Goal: Task Accomplishment & Management: Complete application form

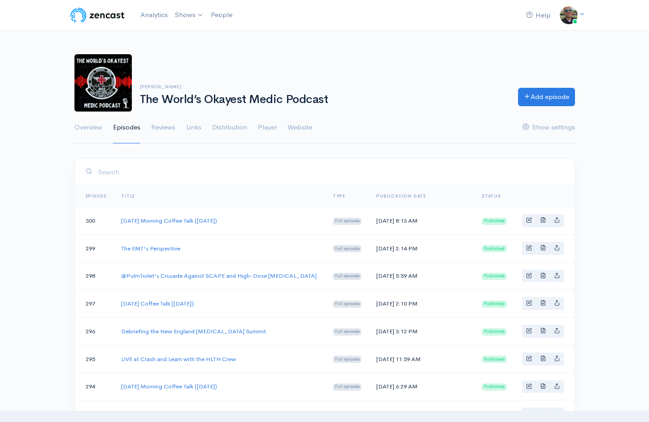
click at [524, 98] on icon at bounding box center [527, 96] width 7 height 7
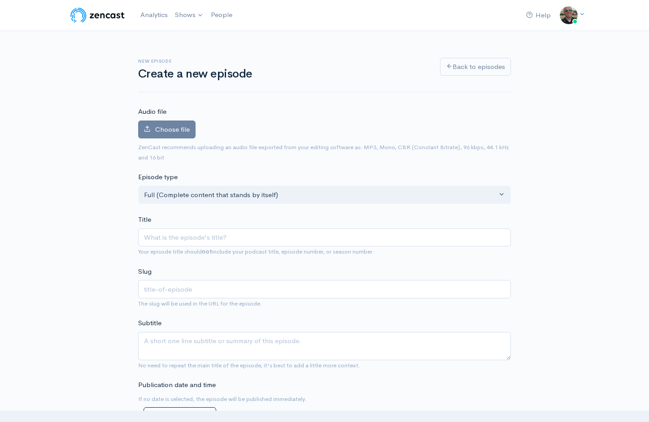
click at [167, 119] on div "Audio file Choose file 0 ZenCast recommends uploading an audio file exported fr…" at bounding box center [324, 135] width 373 height 56
click at [166, 126] on span "Choose file" at bounding box center [172, 129] width 35 height 9
click at [0, 0] on input "Choose file" at bounding box center [0, 0] width 0 height 0
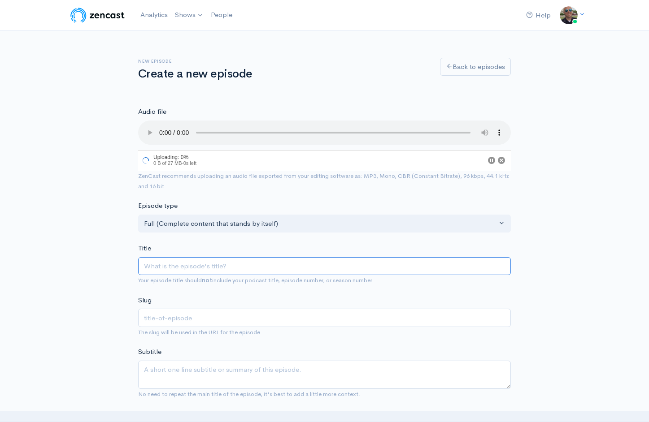
click at [226, 257] on input "Title" at bounding box center [324, 266] width 373 height 18
type input "S"
type input "s"
type input "Sat"
type input "sat"
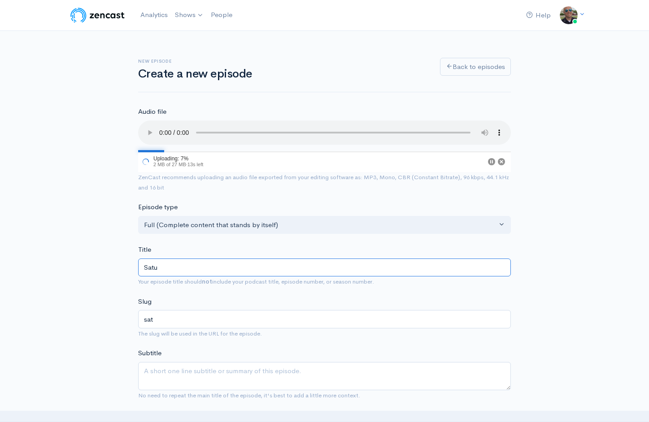
type input "Satur"
type input "satur"
type input "Saturda"
type input "saturda"
type input "[DATE]"
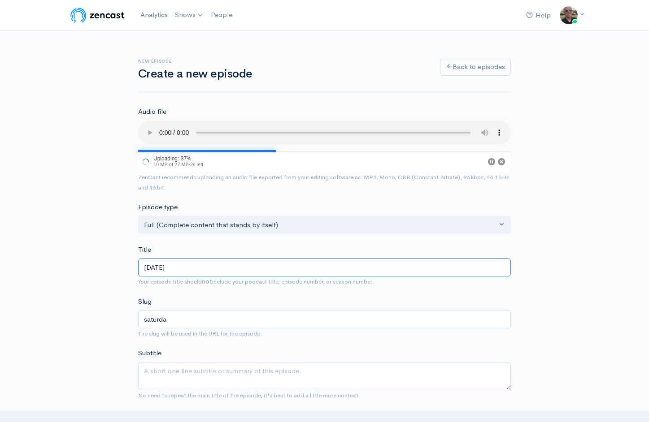
type input "[DATE]"
type input "[DATE] M"
type input "[DATE]-m"
type input "[DATE] Mo"
type input "[DATE]-mo"
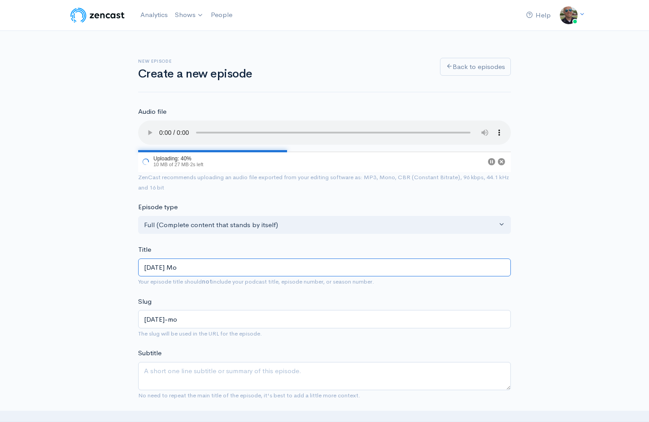
type input "[DATE] Mor"
type input "[DATE]-mor"
type input "[DATE] Morni"
type input "[DATE]-morni"
type input "[DATE] Mornin"
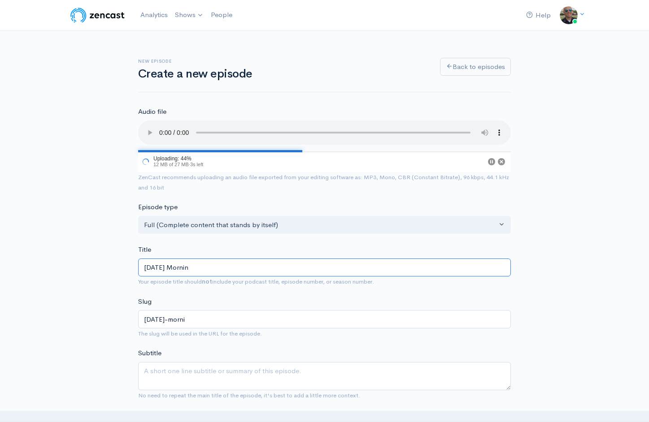
type input "[DATE]-mornin"
type input "[DATE] Morning"
type input "[DATE]-morning"
type input "[DATE] Morning C"
type input "[DATE]-morning-c"
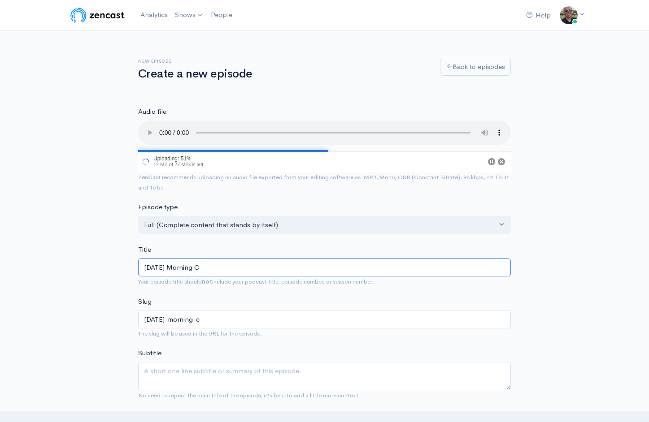
type input "[DATE] Morning Co"
type input "[DATE]-morning-co"
type input "[DATE] Morning Cof"
type input "[DATE]-morning-cof"
type input "[DATE] Morning Coffe"
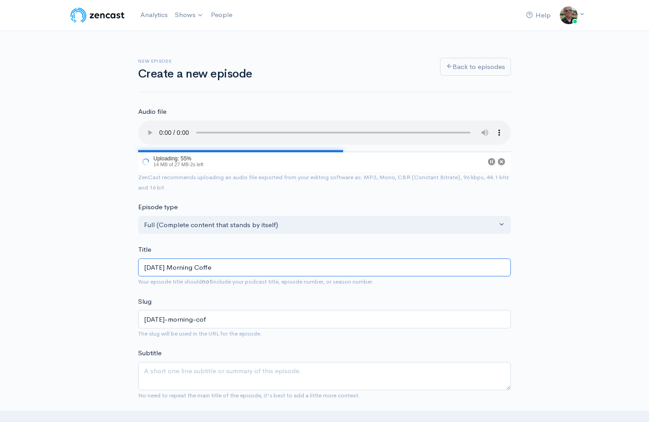
type input "[DATE]-morning-coffe"
type input "[DATE] Morning Coffee"
type input "[DATE]-morning-coffee"
type input "[DATE] Morning Coffee T"
type input "[DATE]-morning-coffee-t"
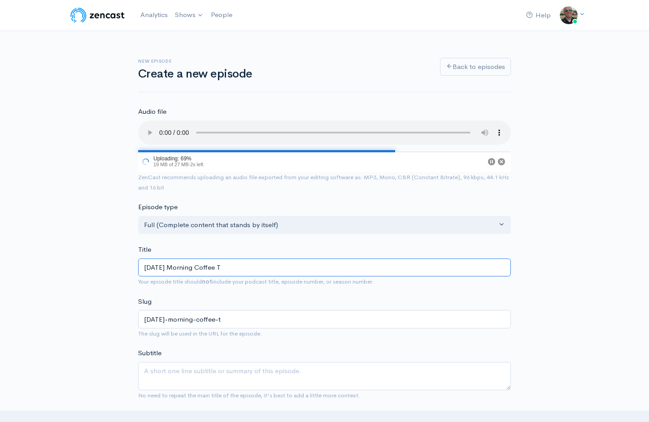
type input "[DATE] Morning Coffee Ta"
type input "[DATE]-morning-coffee-ta"
type input "[DATE] Morning Coffee Talk"
type input "[DATE]-morning-coffee-talk"
type input "[DATE] Morning Coffee Talk (1"
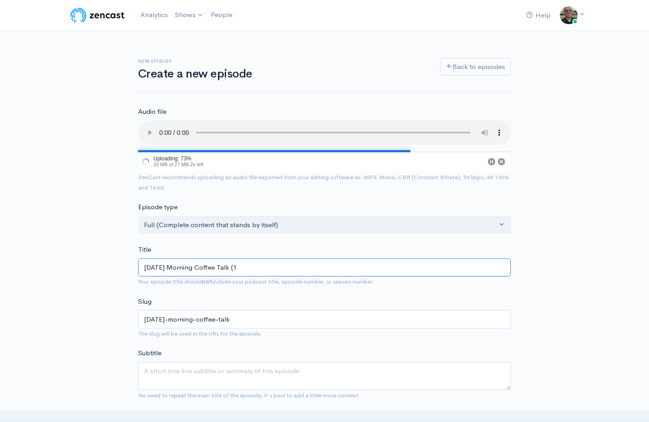
type input "[DATE]-morning-coffee-talk-1"
type input "[DATE] Morning Coffee Talk (10"
type input "[DATE]-morning-coffee-talk-10"
type input "[DATE] Morning Coffee Talk (10/3"
type input "[DATE]-morning-coffee-talk-103"
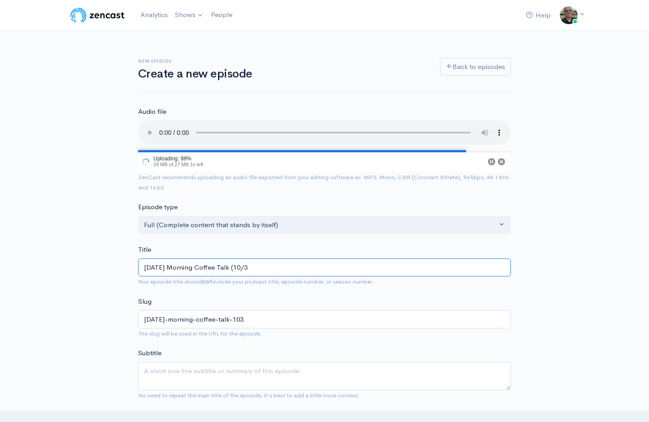
type input "[DATE] Morning Coffee Talk (10/"
type input "[DATE]-morning-coffee-talk-10"
type input "[DATE] Morning Coffee Talk (10/4"
type input "[DATE]-morning-coffee-talk-104"
type input "[DATE] Morning Coffee Talk (10/4/2"
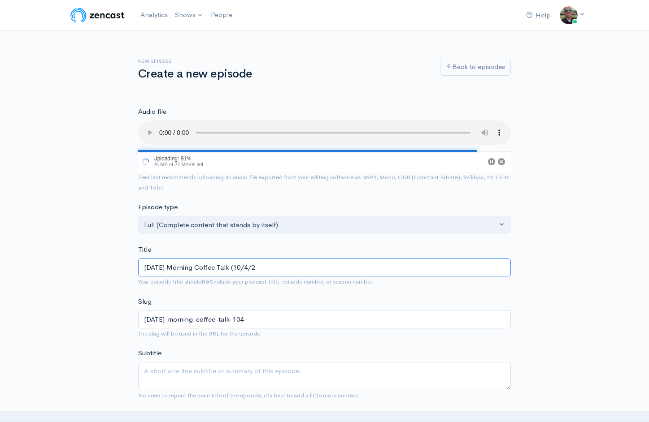
type input "[DATE]-morning-coffee-talk-1042"
type input "[DATE] Morning Coffee Talk ([DATE]"
type input "[DATE]-morning-coffee-talk-10425"
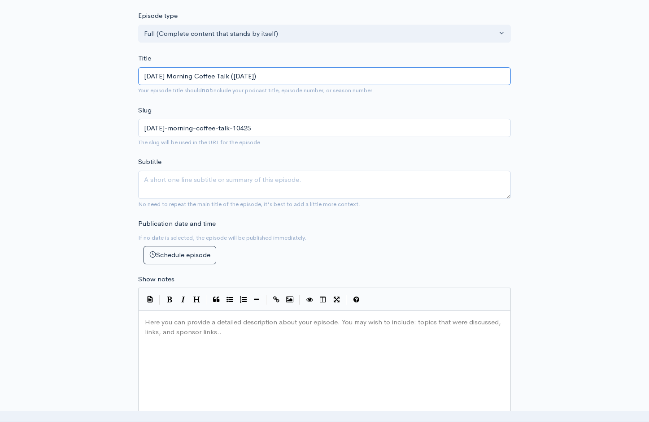
scroll to position [191, 0]
type input "[DATE] Morning Coffee Talk ([DATE])"
click at [205, 346] on div "Here you can provide a detailed description about your episode. You may wish to…" at bounding box center [335, 394] width 385 height 157
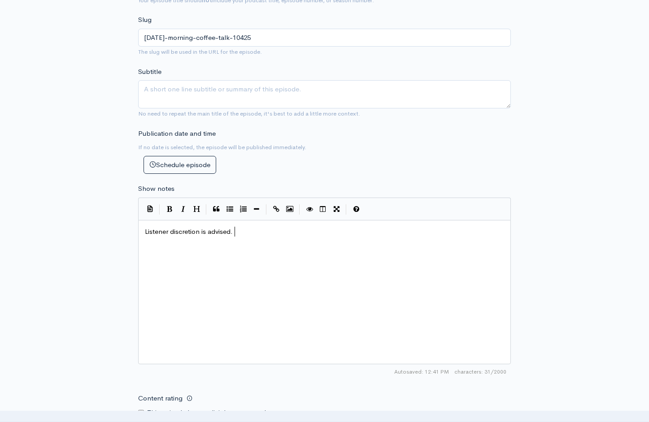
scroll to position [335, 0]
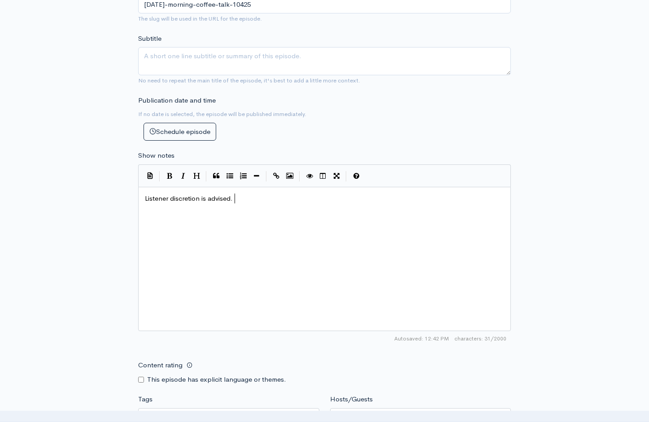
type textarea "Listener discretion is advised."
click at [142, 377] on input "Content rating" at bounding box center [141, 380] width 6 height 6
checkbox input "true"
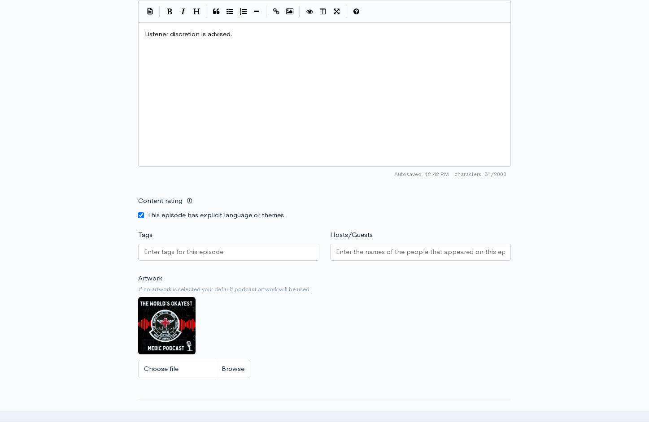
scroll to position [515, 0]
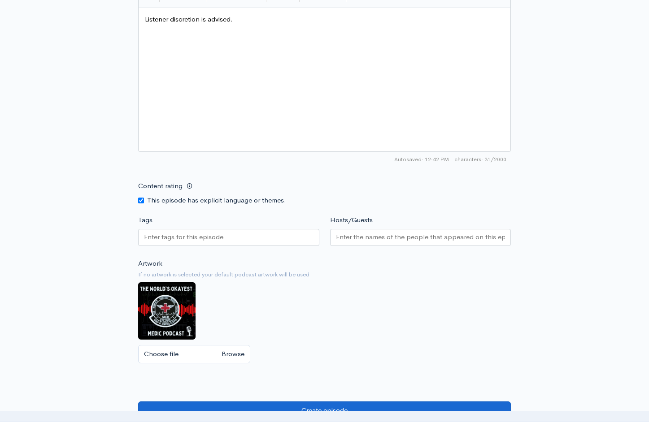
click at [321, 402] on input "Create episode" at bounding box center [324, 411] width 373 height 18
